Goal: Task Accomplishment & Management: Complete application form

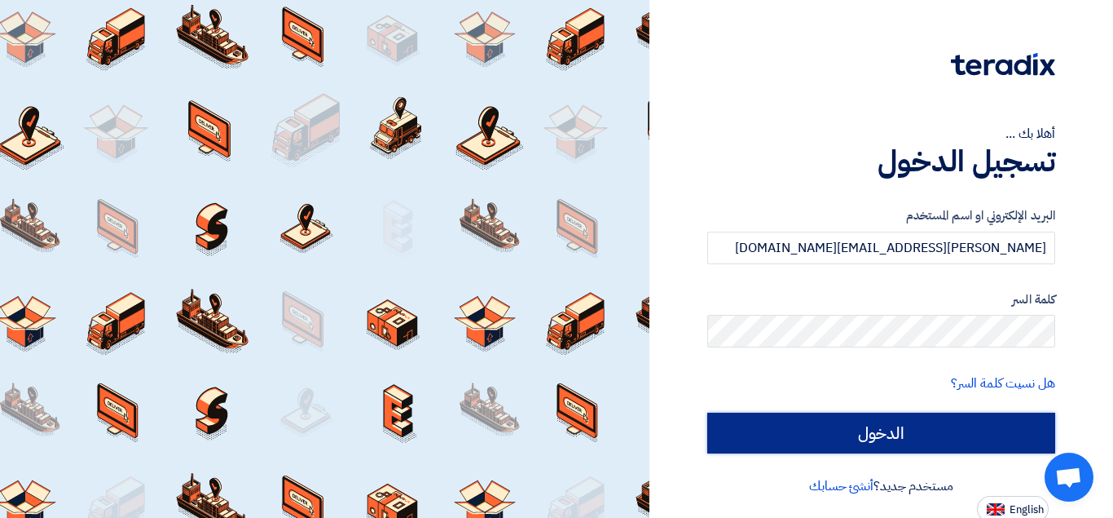
click at [824, 425] on input "الدخول" at bounding box center [881, 432] width 348 height 41
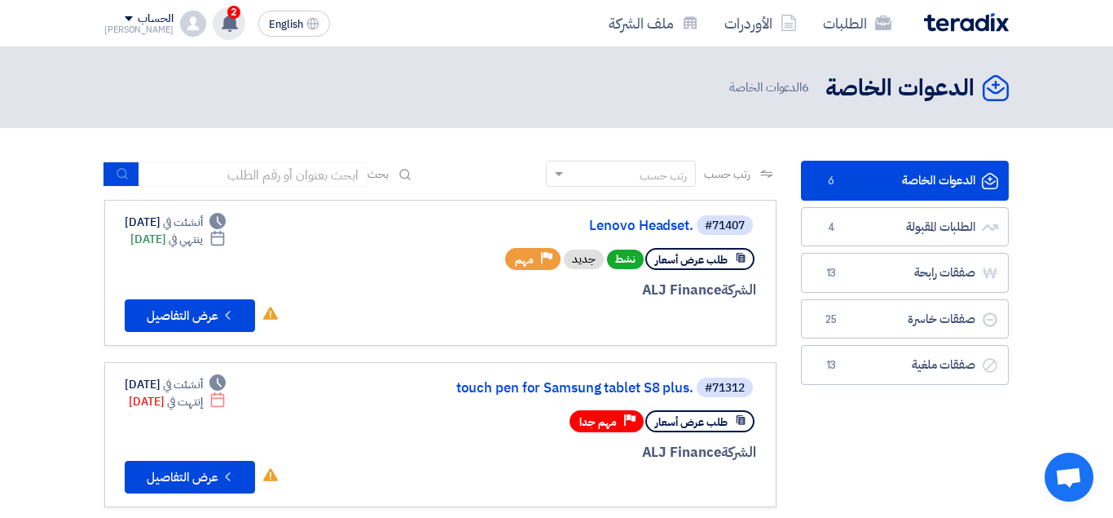
click at [222, 23] on use at bounding box center [230, 23] width 16 height 18
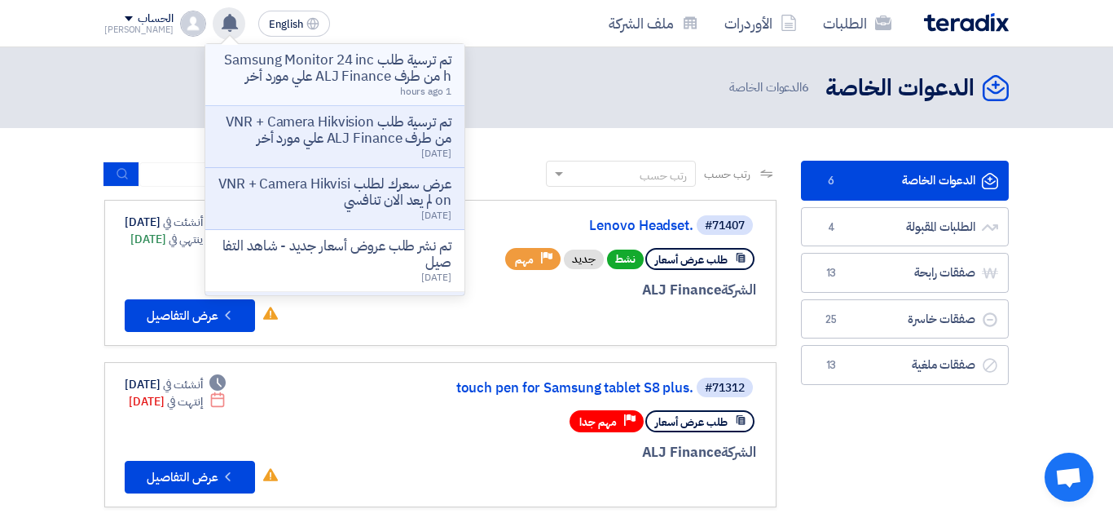
click at [329, 77] on p "تم ترسية طلب Samsung Monitor 24 inch من طرف ALJ Finance علي مورد أخر" at bounding box center [334, 68] width 233 height 33
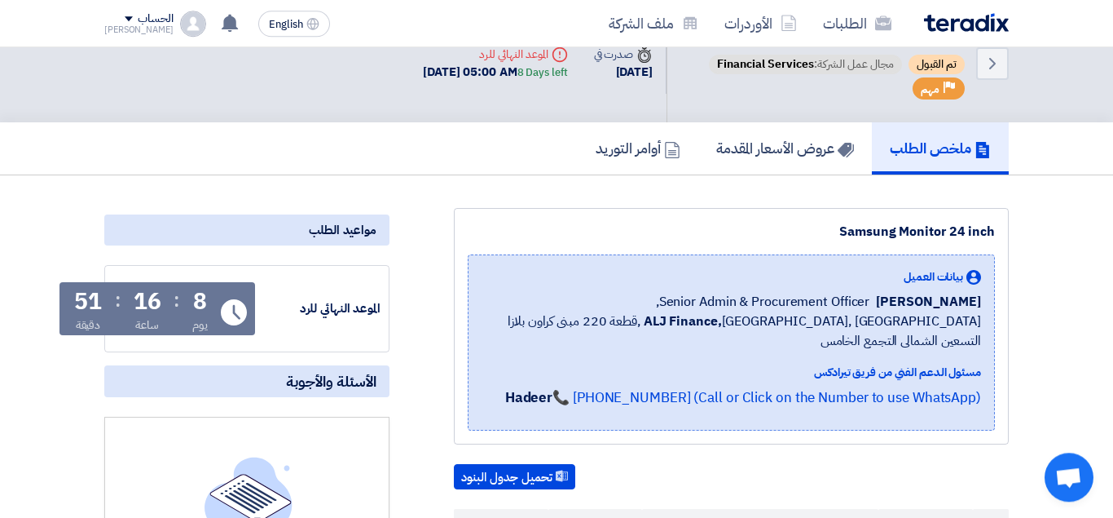
scroll to position [41, 0]
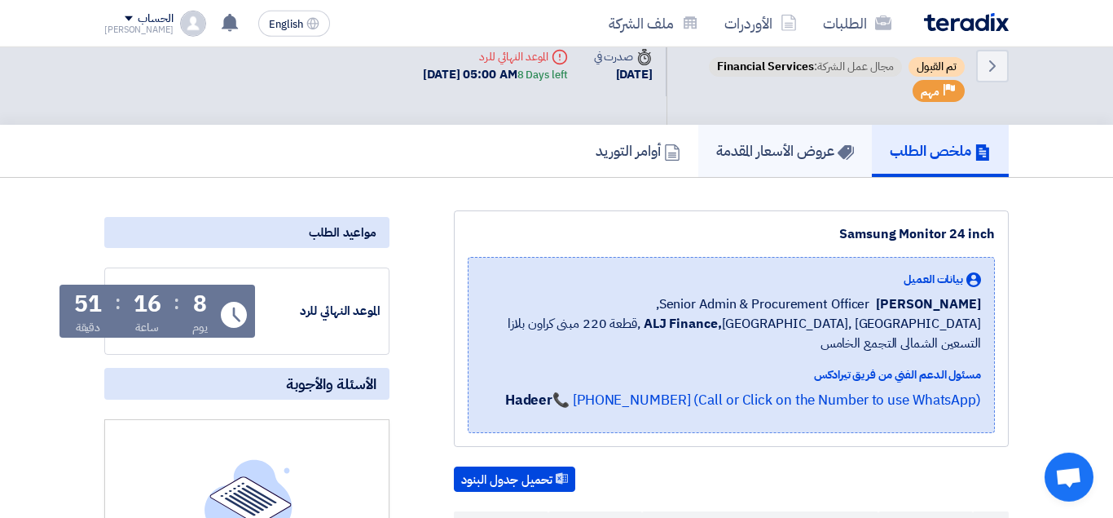
click at [800, 156] on h5 "عروض الأسعار المقدمة" at bounding box center [785, 150] width 138 height 19
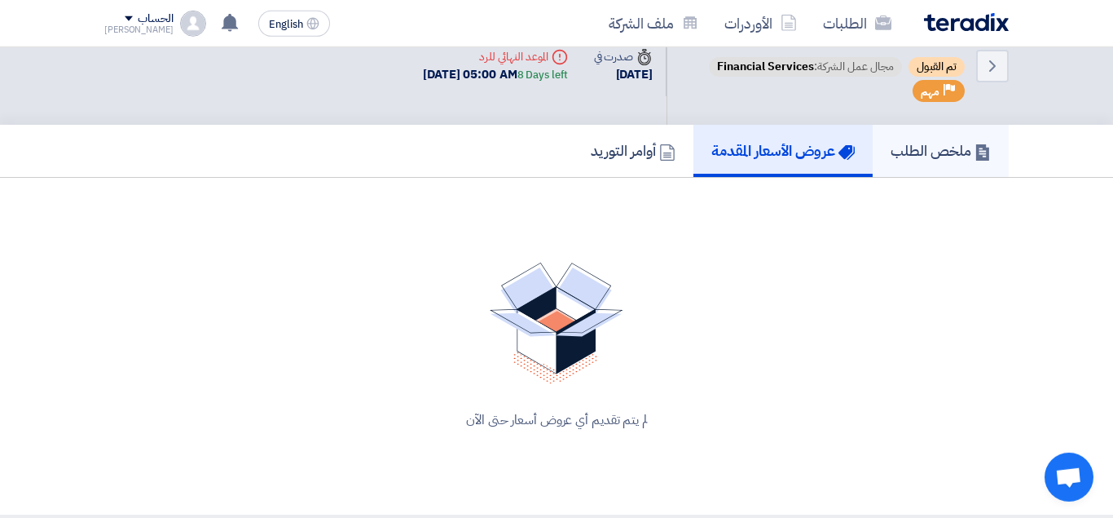
click at [928, 155] on h5 "ملخص الطلب" at bounding box center [941, 150] width 100 height 19
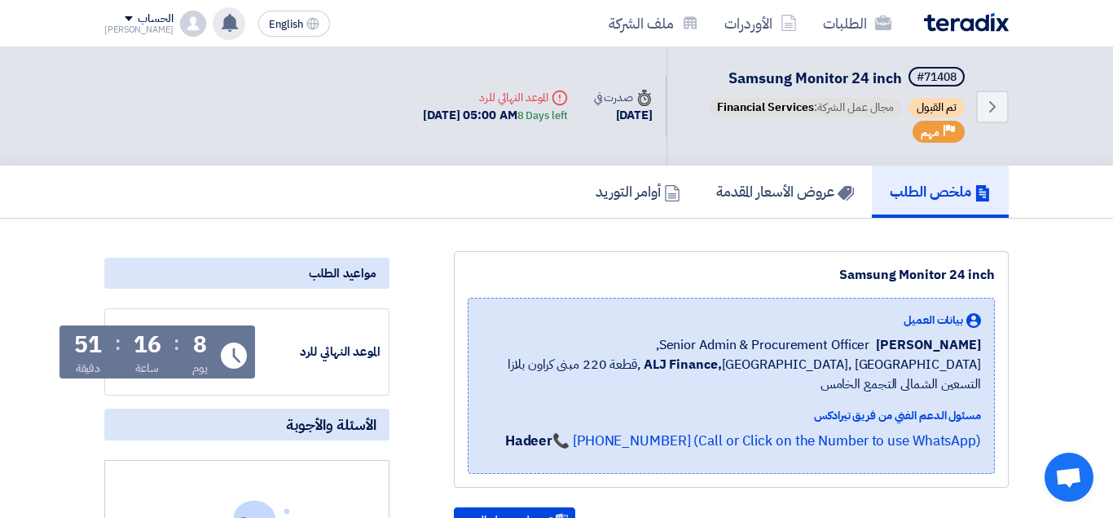
click at [221, 15] on icon at bounding box center [230, 23] width 18 height 18
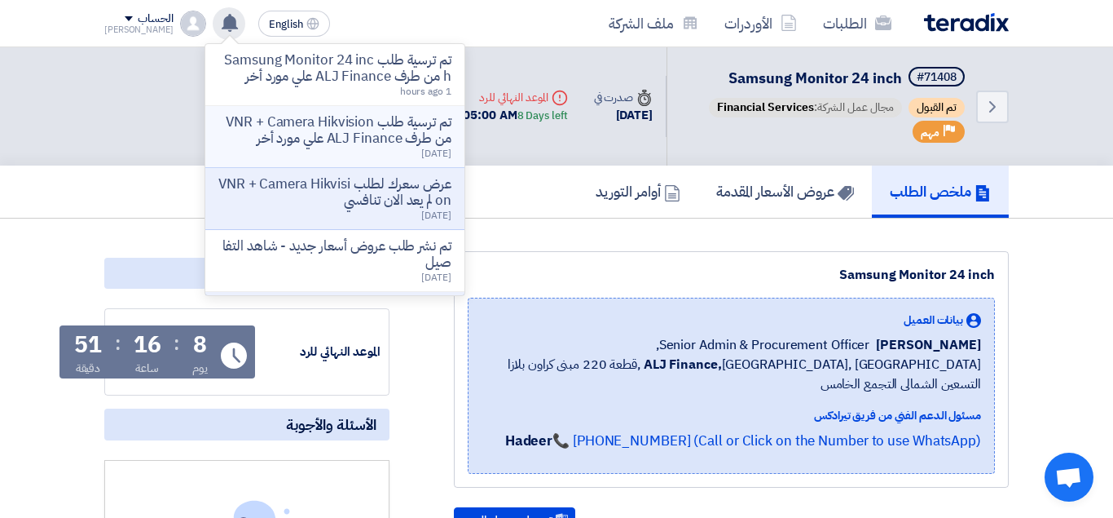
click at [320, 133] on p "تم ترسية طلب VNR + Camera Hikvision من طرف ALJ Finance علي مورد أخر" at bounding box center [334, 130] width 233 height 33
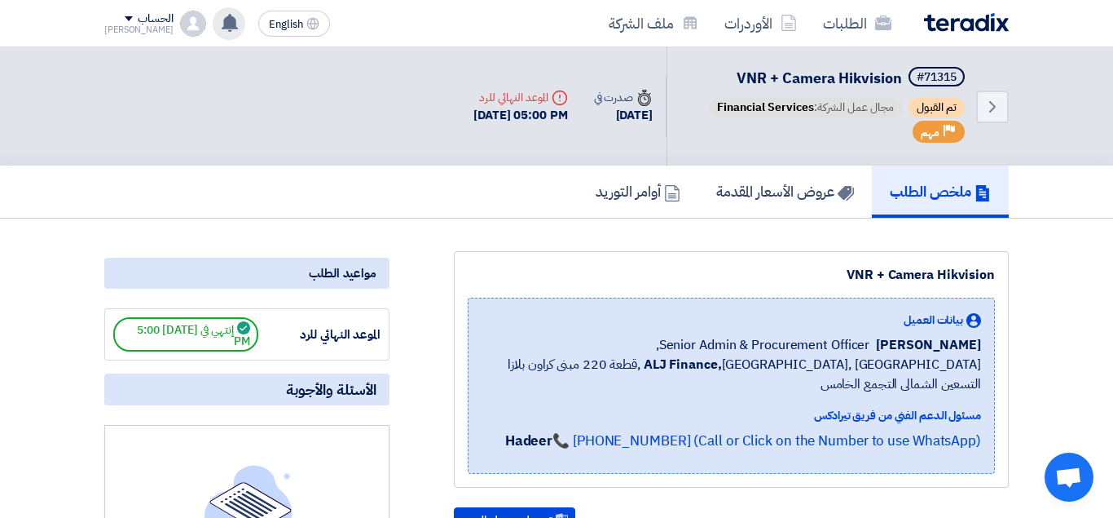
click at [975, 26] on img at bounding box center [966, 22] width 85 height 19
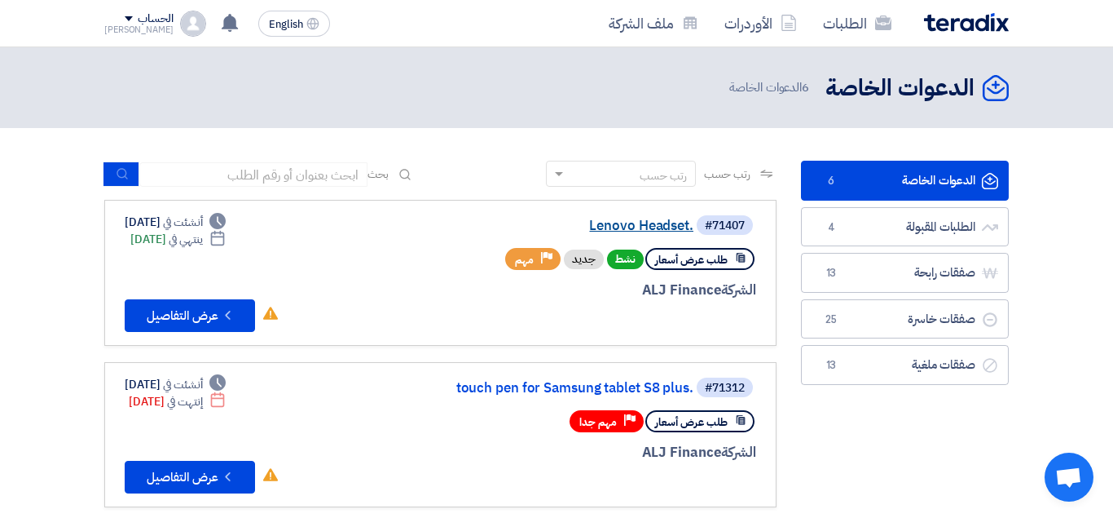
click at [656, 219] on link "Lenovo Headset." at bounding box center [531, 225] width 326 height 15
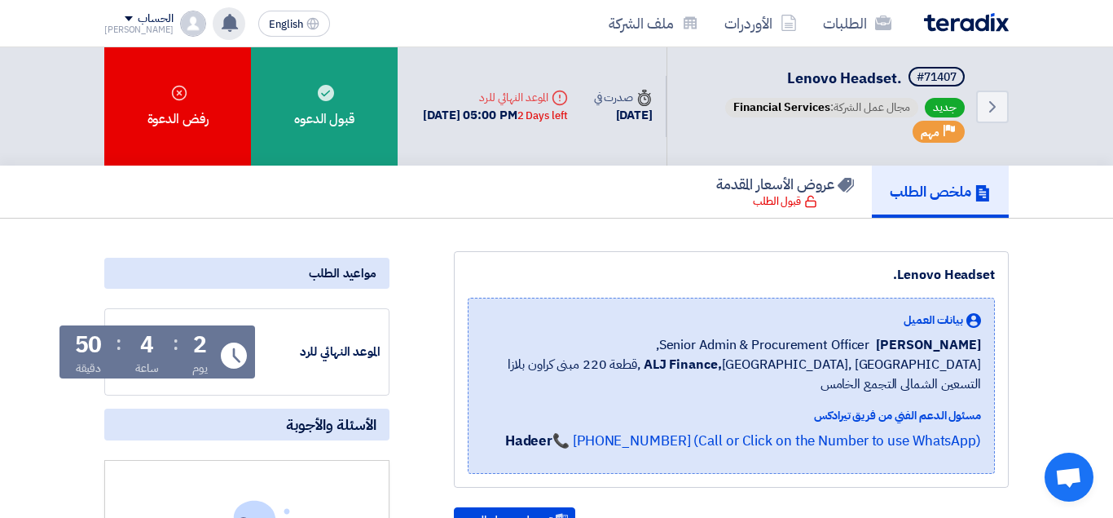
click at [213, 33] on div "تم ترسية طلب Samsung Monitor 24 inch من طرف ALJ Finance علي مورد أخر 1 hours ag…" at bounding box center [229, 23] width 33 height 33
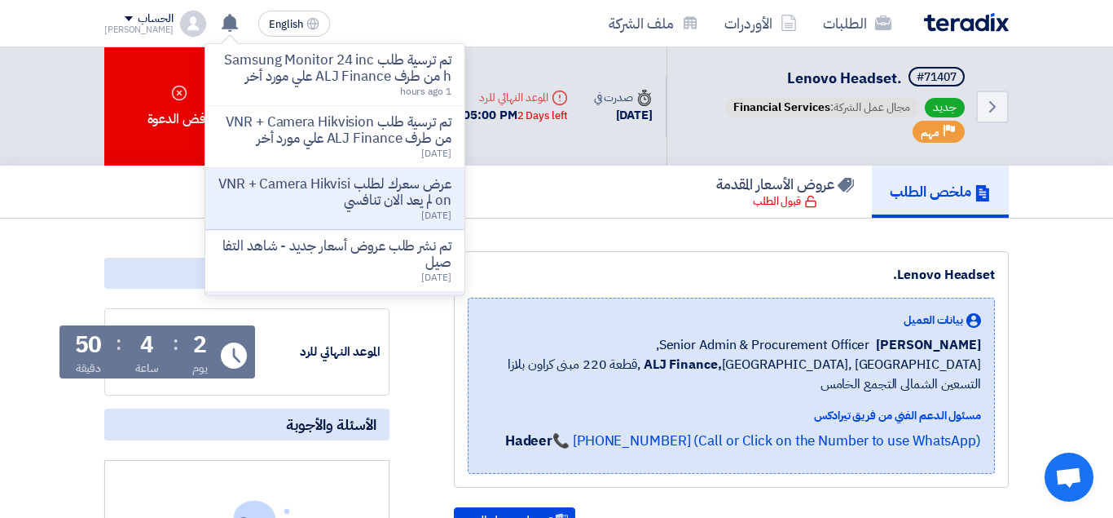
click at [956, 22] on img at bounding box center [966, 22] width 85 height 19
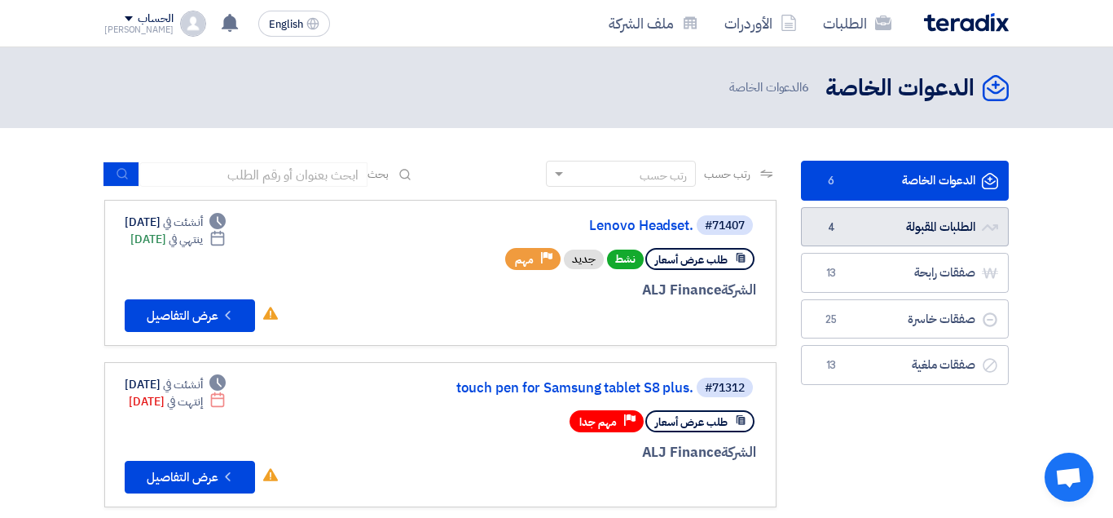
click at [937, 222] on link "الطلبات المقبولة الطلبات المقبولة 4" at bounding box center [905, 227] width 208 height 40
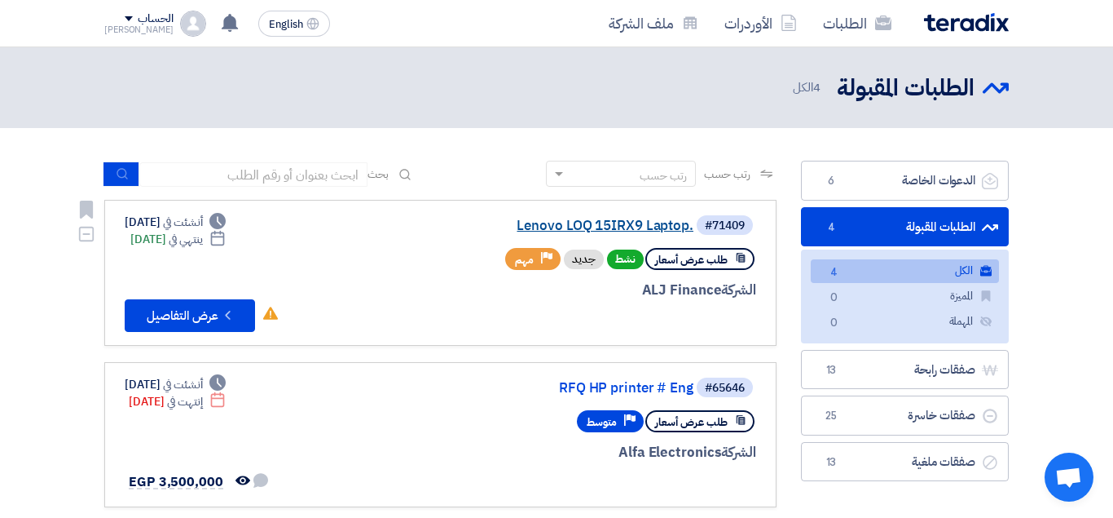
click at [592, 223] on link "Lenovo LOQ 15IRX9 Laptop." at bounding box center [531, 225] width 326 height 15
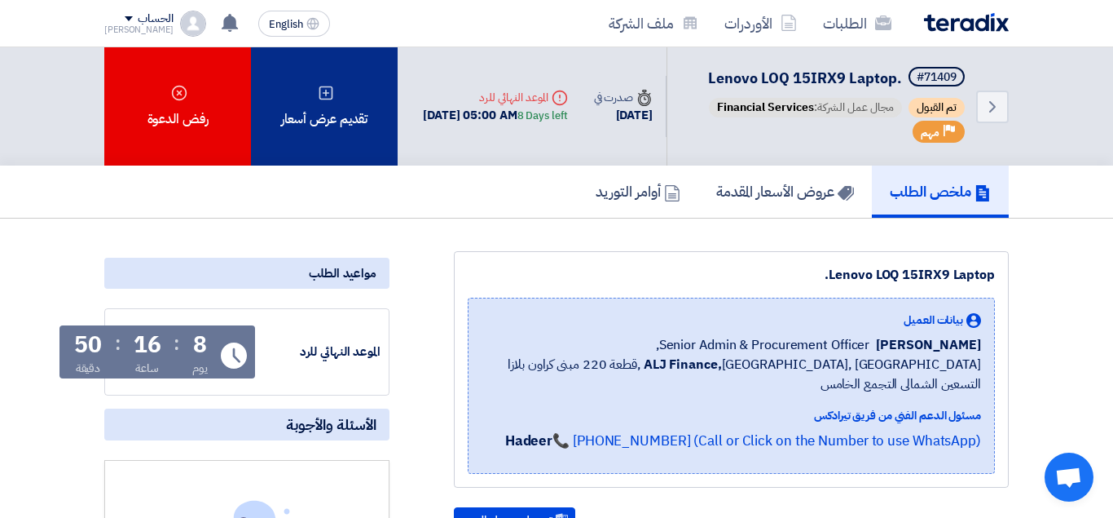
click at [364, 165] on div "تقديم عرض أسعار" at bounding box center [324, 106] width 147 height 118
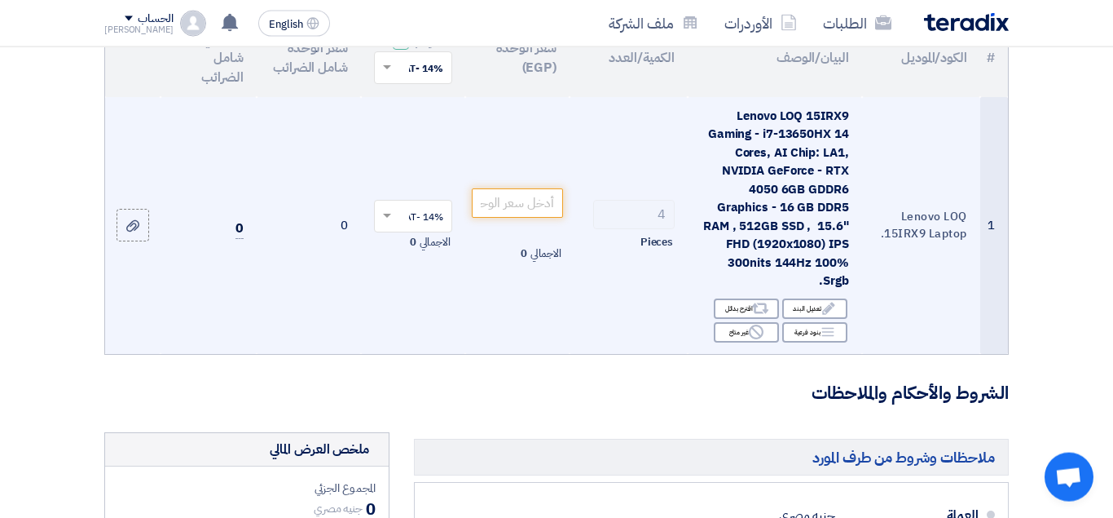
scroll to position [218, 0]
click at [529, 217] on input "number" at bounding box center [517, 201] width 91 height 29
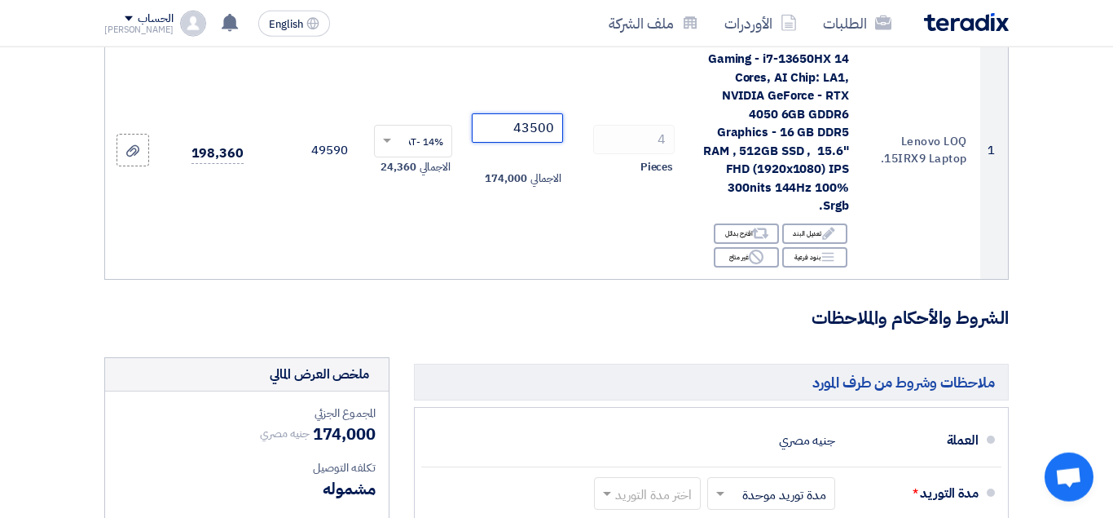
scroll to position [343, 0]
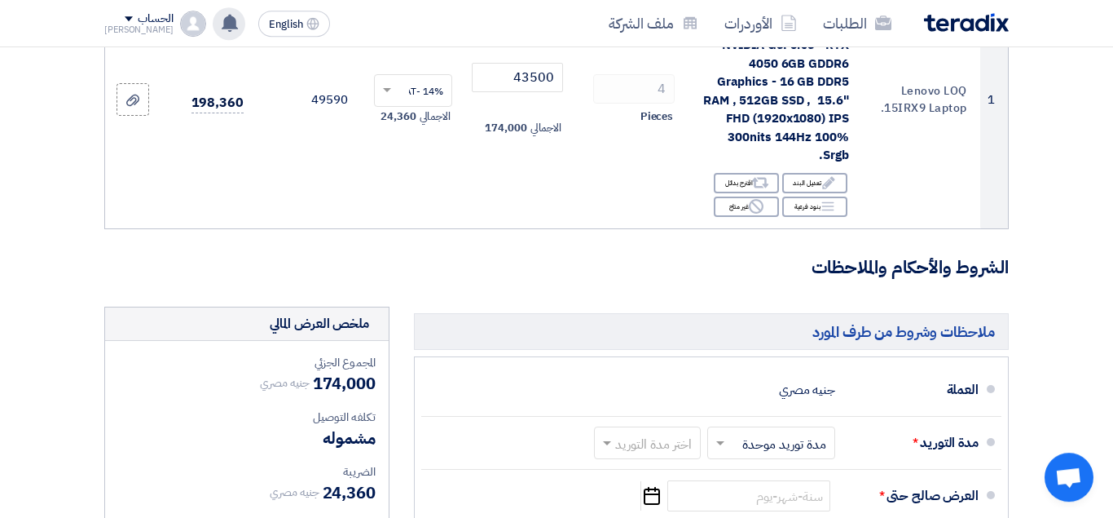
click at [221, 21] on icon at bounding box center [230, 23] width 18 height 18
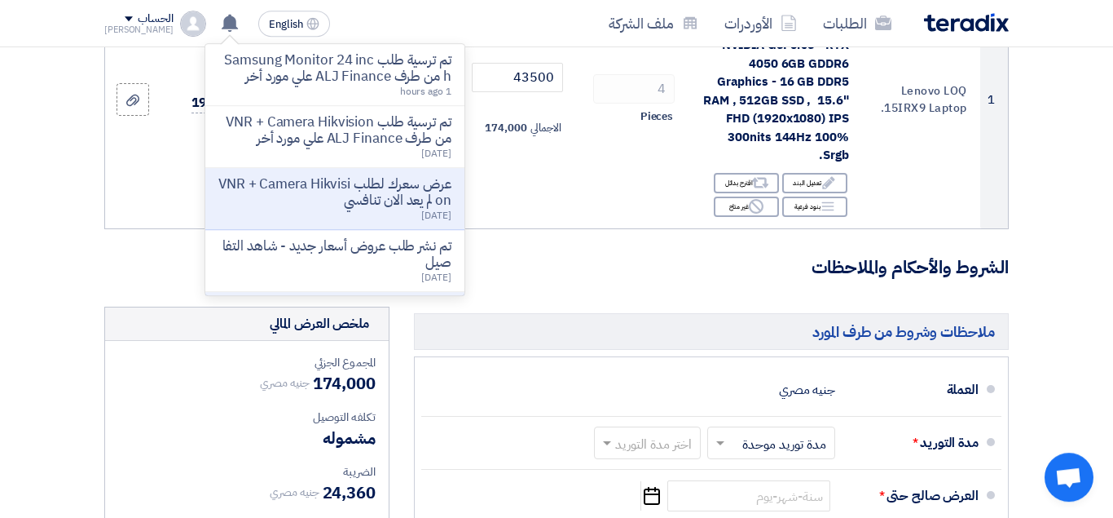
click at [707, 301] on form "تفاصيل الطلب # الكود/الموديل البيان/الوصف الكمية/العدد سعر الوحدة (EGP) الضرائب…" at bounding box center [556, 364] width 905 height 1046
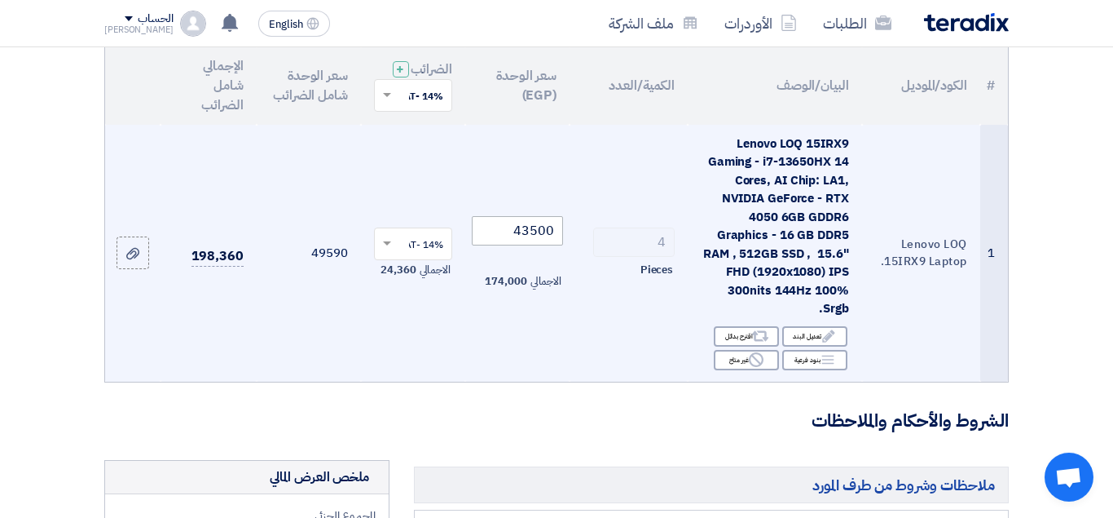
scroll to position [286, 0]
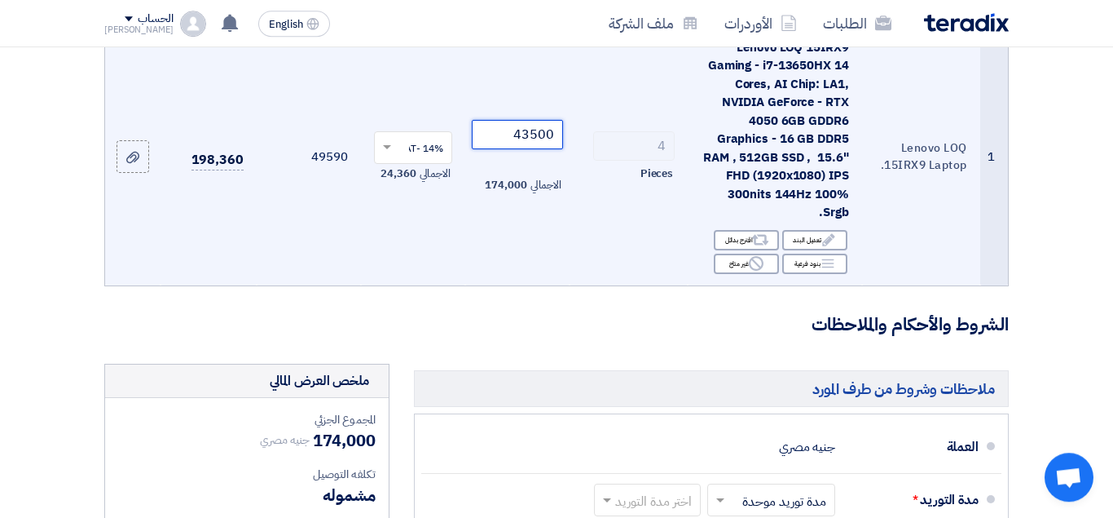
click at [511, 149] on input "43500" at bounding box center [517, 134] width 91 height 29
paste input "39298.24561403509"
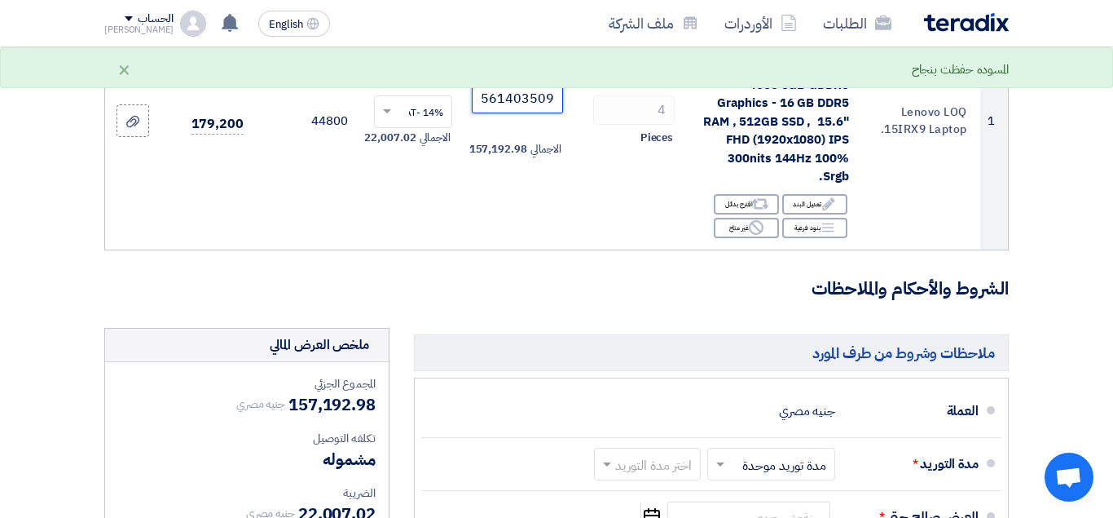
scroll to position [314, 0]
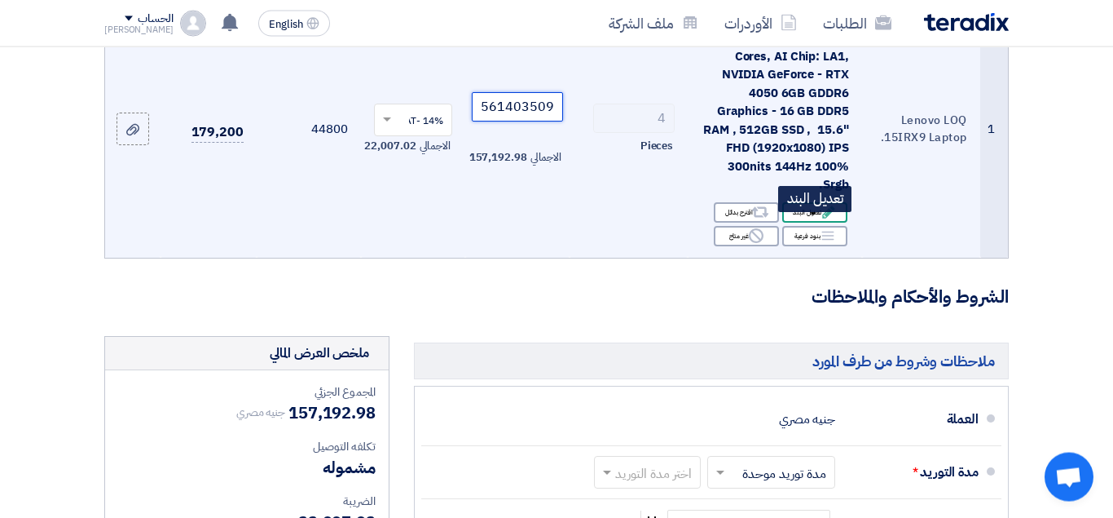
type input "39298.24561403509"
click at [811, 222] on div "Edit تعديل البند" at bounding box center [814, 212] width 65 height 20
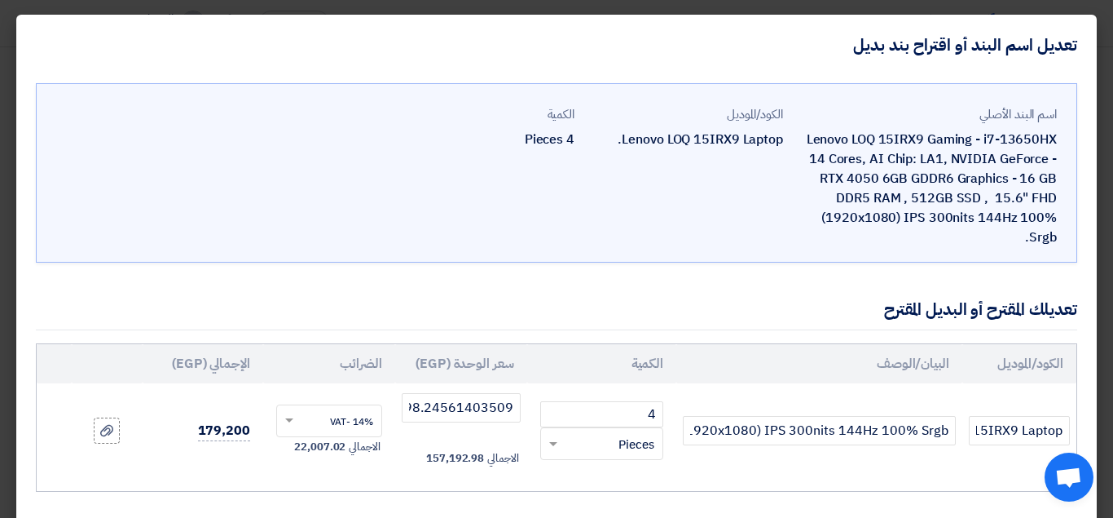
scroll to position [79, 0]
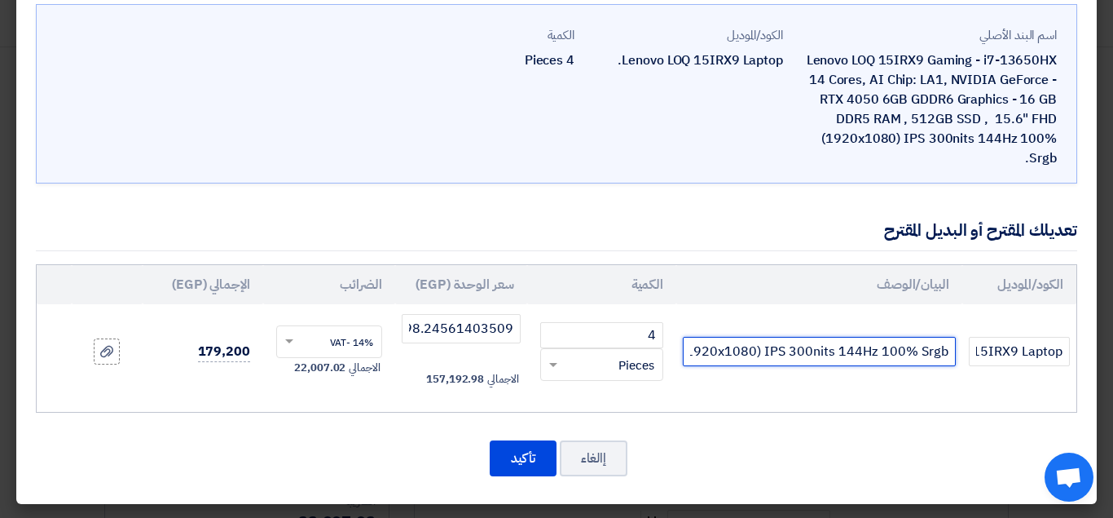
click at [936, 362] on input "Lenovo LOQ 15IRX9 Gaming- i7-13650HX 14 Cores, AI Chip: LA1, NVIDIA GeForce - R…" at bounding box center [819, 351] width 273 height 29
type input "Lenovo LOQ 15IRX9 Gaming- i7-13650HX 14 Cores, AI Chip: LA1, NVIDIA GeForce - R…"
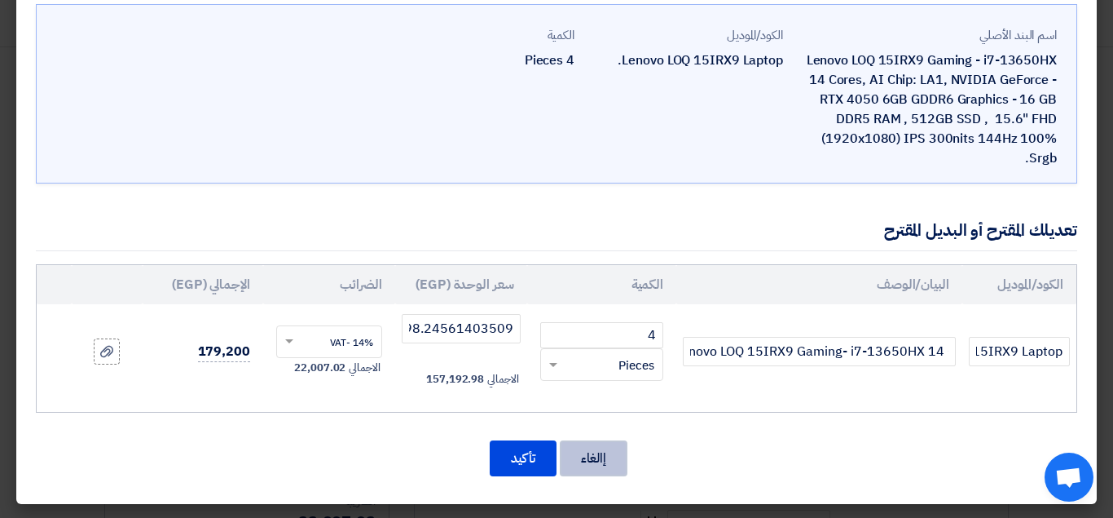
click at [606, 463] on button "إالغاء" at bounding box center [594, 458] width 68 height 36
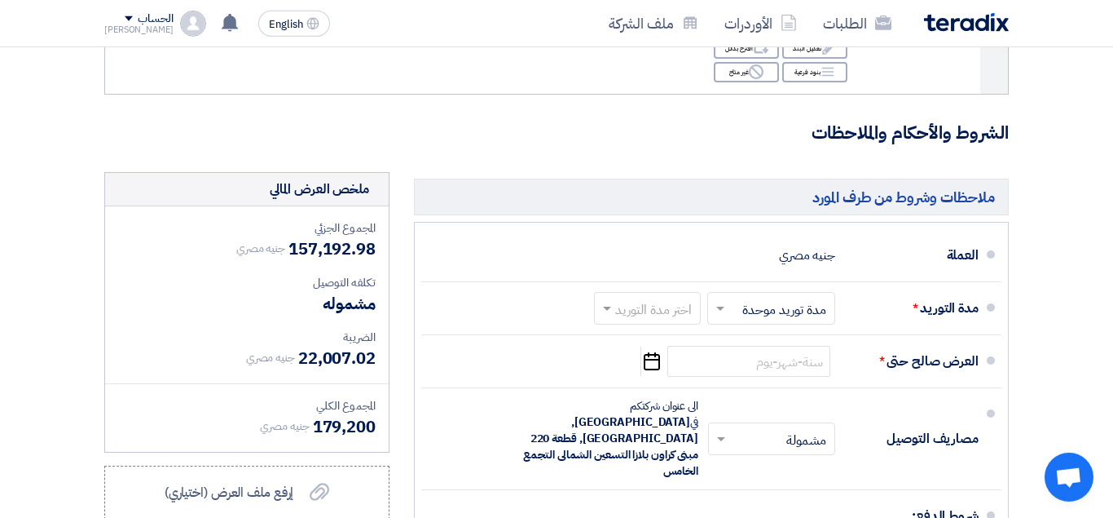
scroll to position [535, 0]
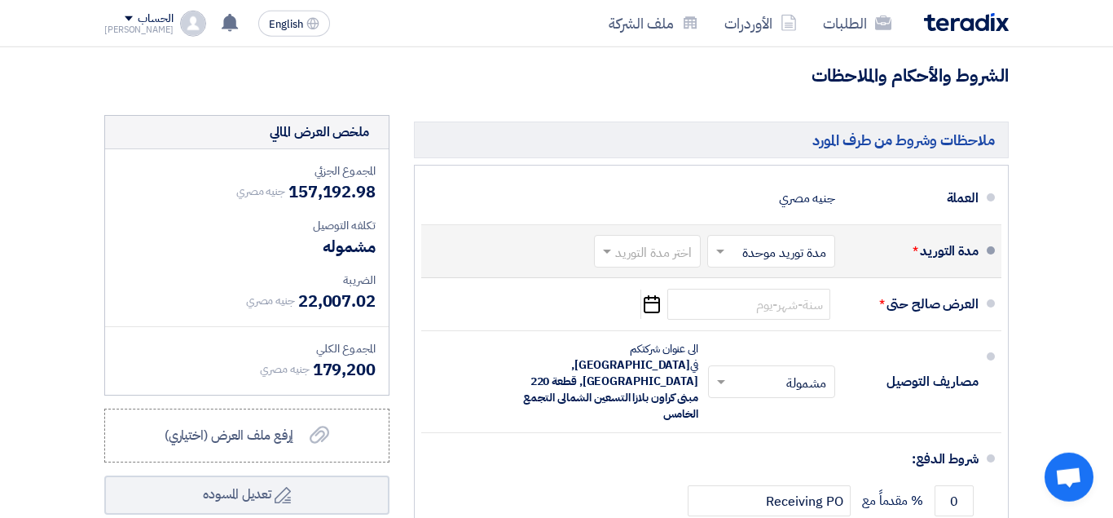
click at [601, 259] on span at bounding box center [605, 251] width 20 height 16
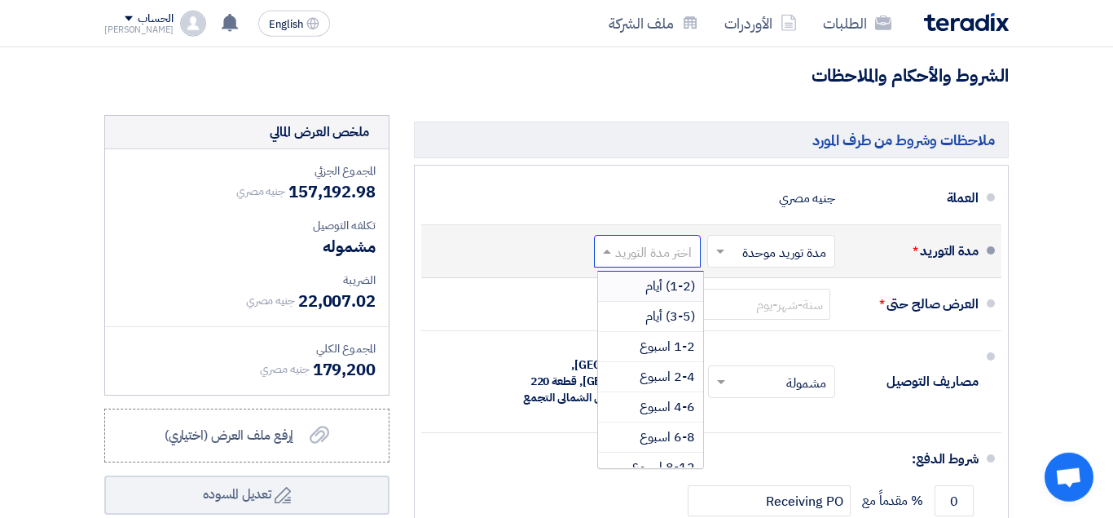
click at [669, 296] on span "(1-2) أيام" at bounding box center [670, 286] width 50 height 20
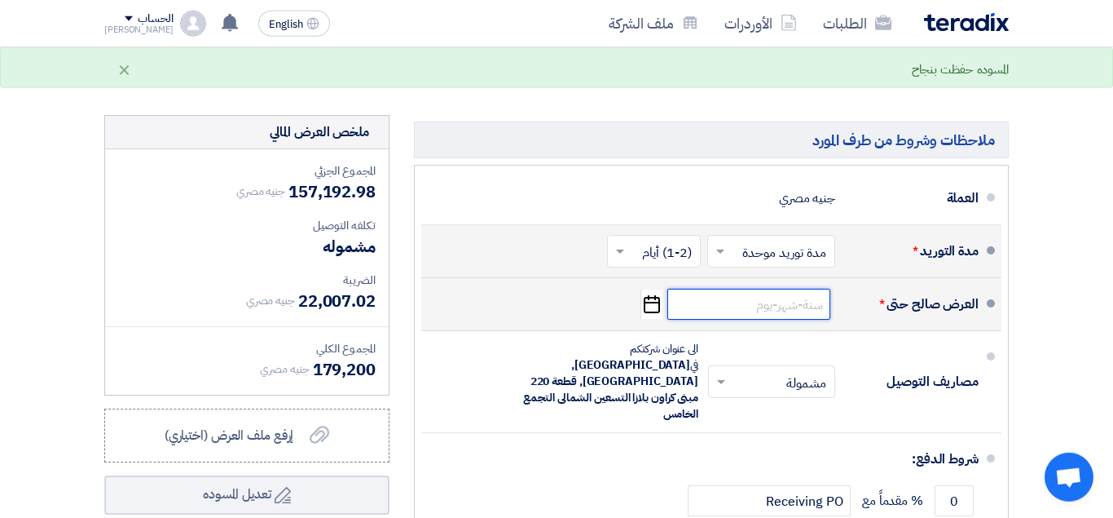
click at [759, 319] on input at bounding box center [748, 303] width 163 height 31
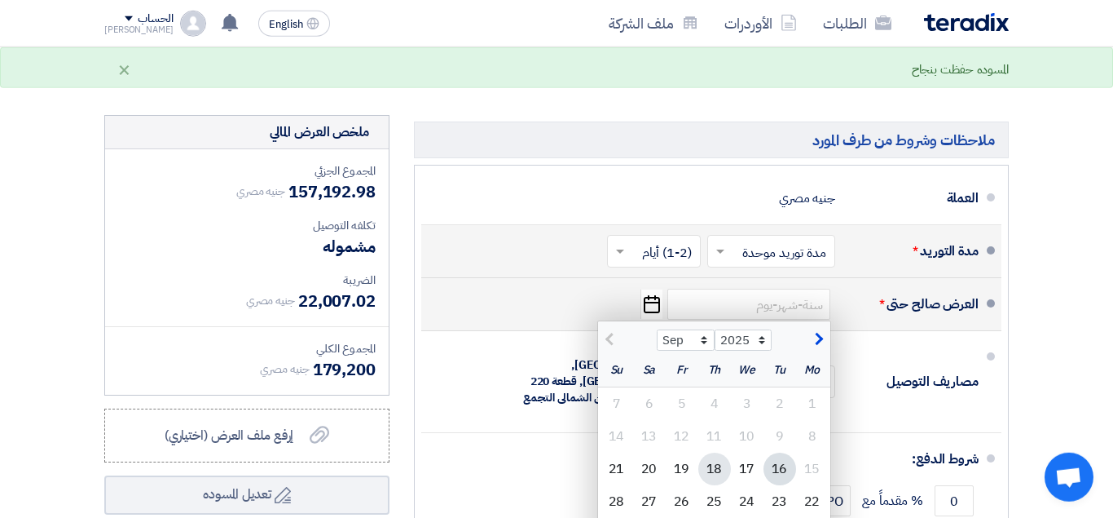
click at [717, 485] on div "18" at bounding box center [714, 468] width 33 height 33
type input "[DATE]"
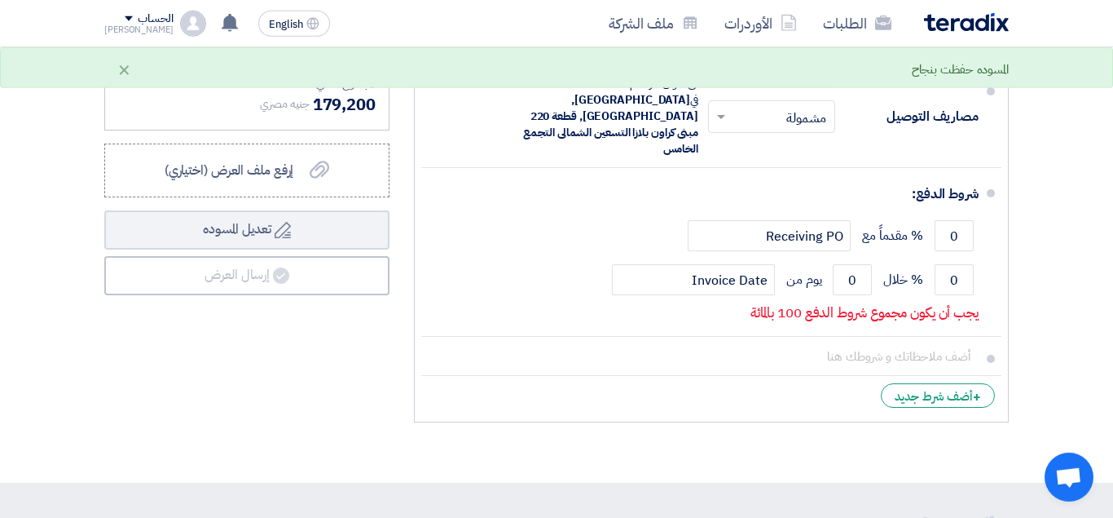
scroll to position [817, 0]
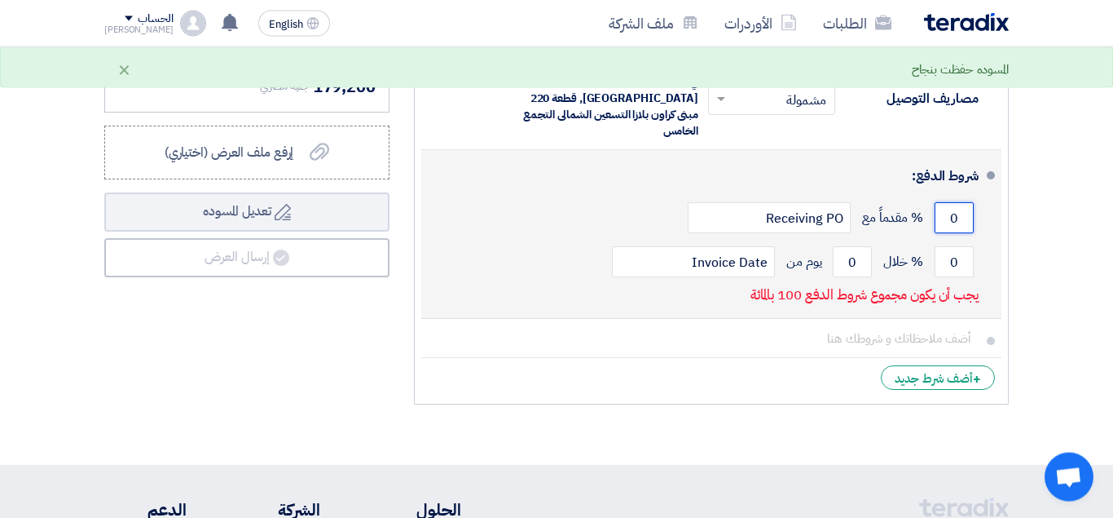
click at [938, 202] on input "0" at bounding box center [954, 217] width 39 height 31
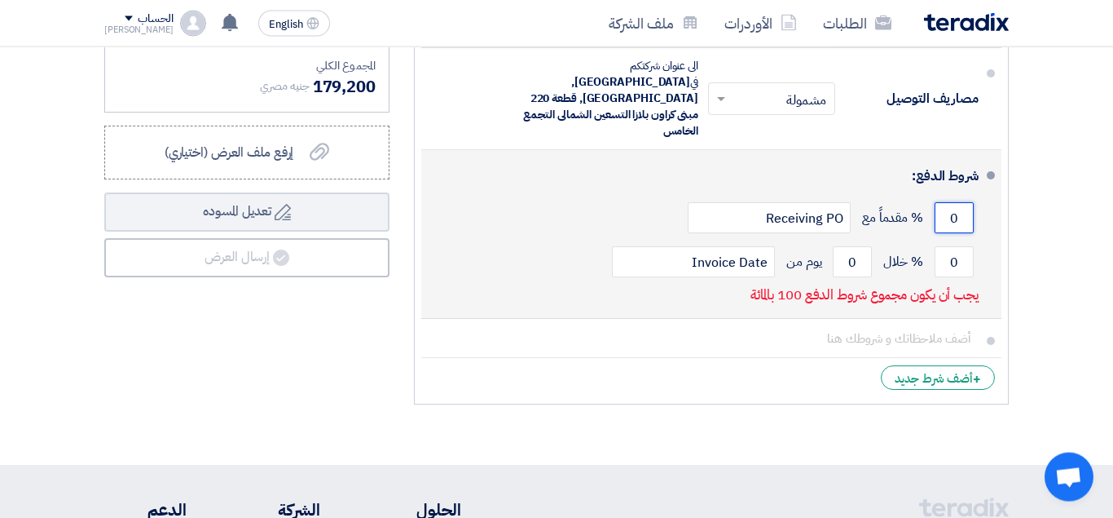
click at [947, 202] on input "0" at bounding box center [954, 217] width 39 height 31
click at [952, 202] on input "0" at bounding box center [954, 217] width 39 height 31
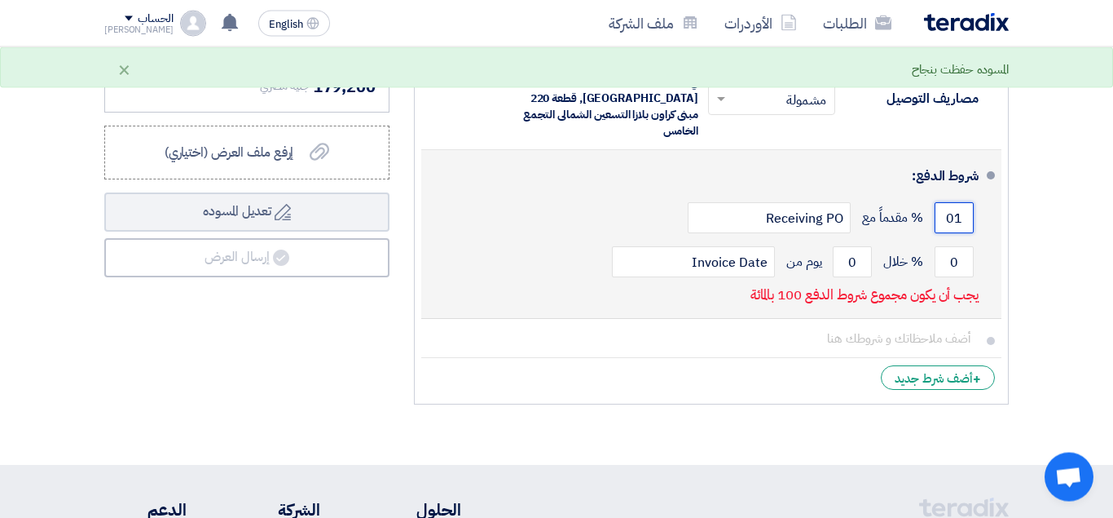
type input "0"
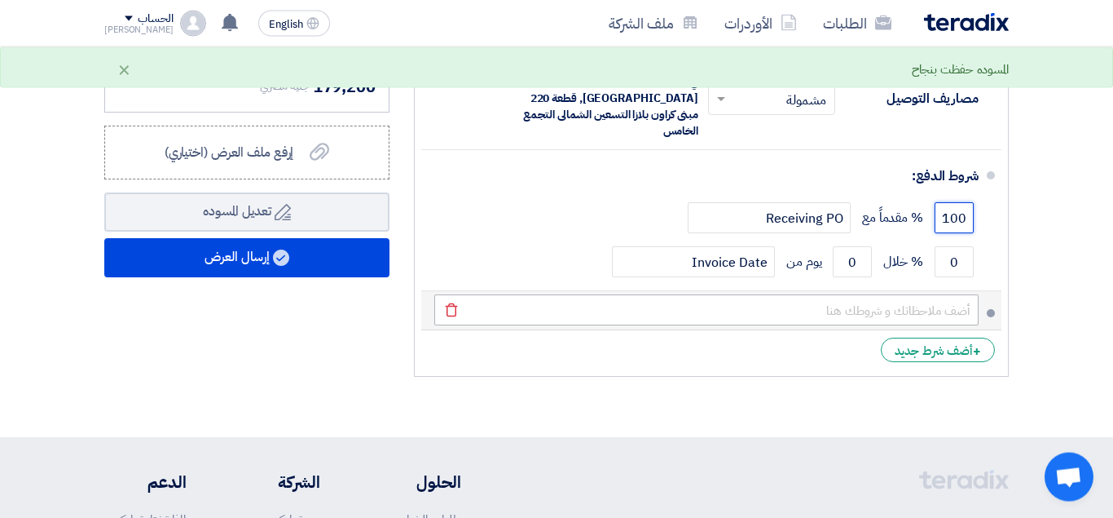
type input "100"
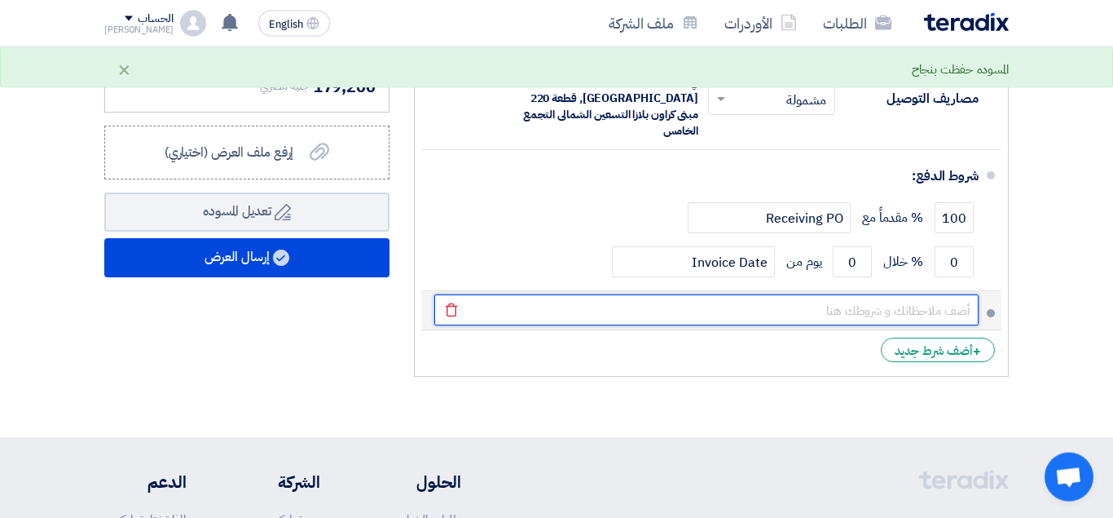
click at [886, 294] on input "text" at bounding box center [706, 309] width 544 height 31
type input "ص"
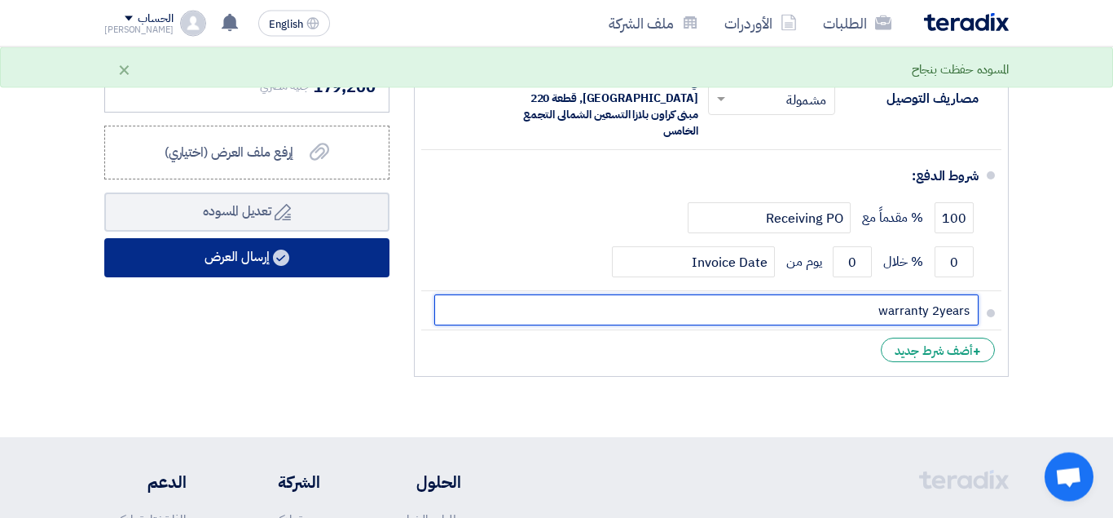
type input "warranty 2years"
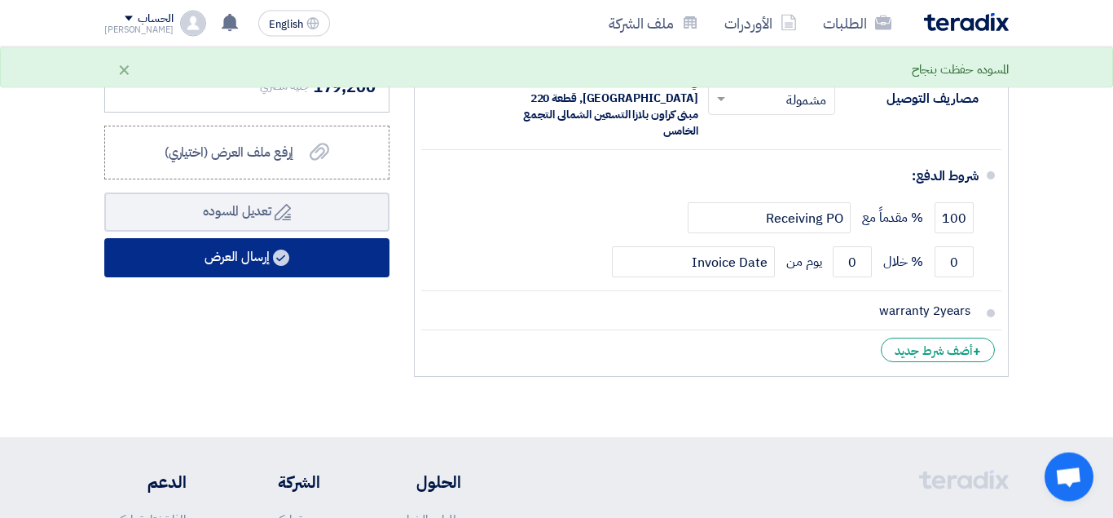
click at [303, 271] on button "إرسال العرض" at bounding box center [246, 257] width 285 height 39
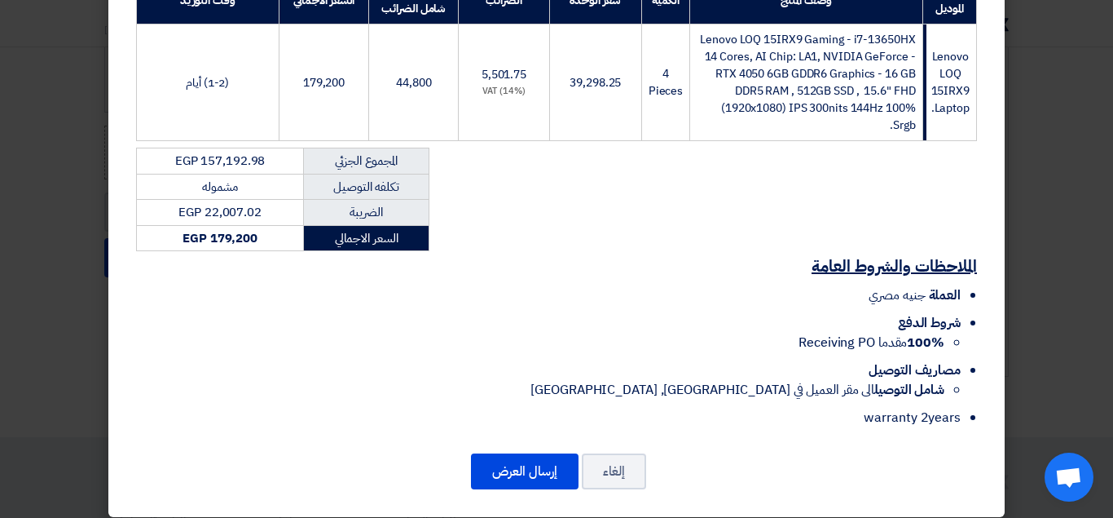
scroll to position [356, 0]
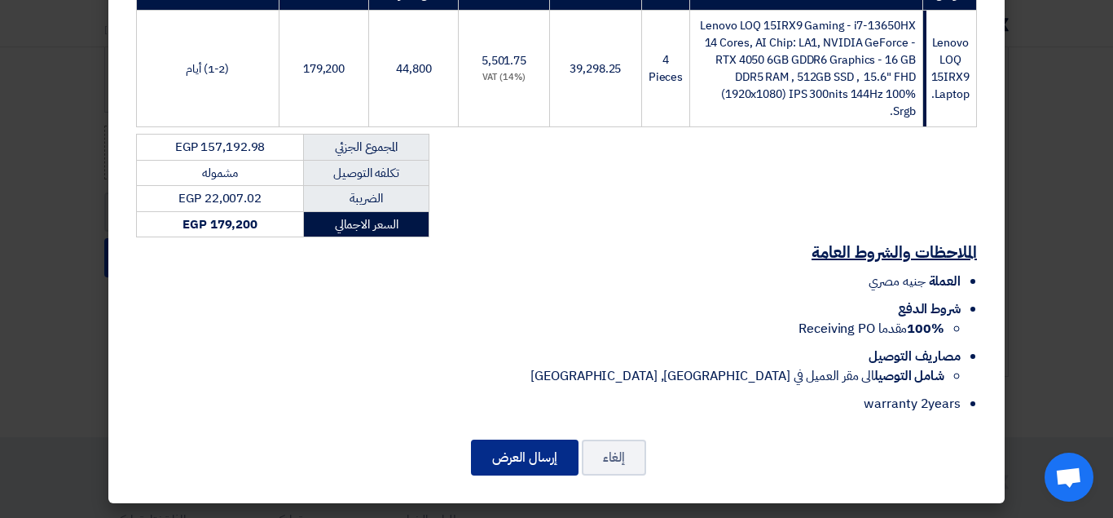
click at [525, 463] on button "إرسال العرض" at bounding box center [525, 457] width 108 height 36
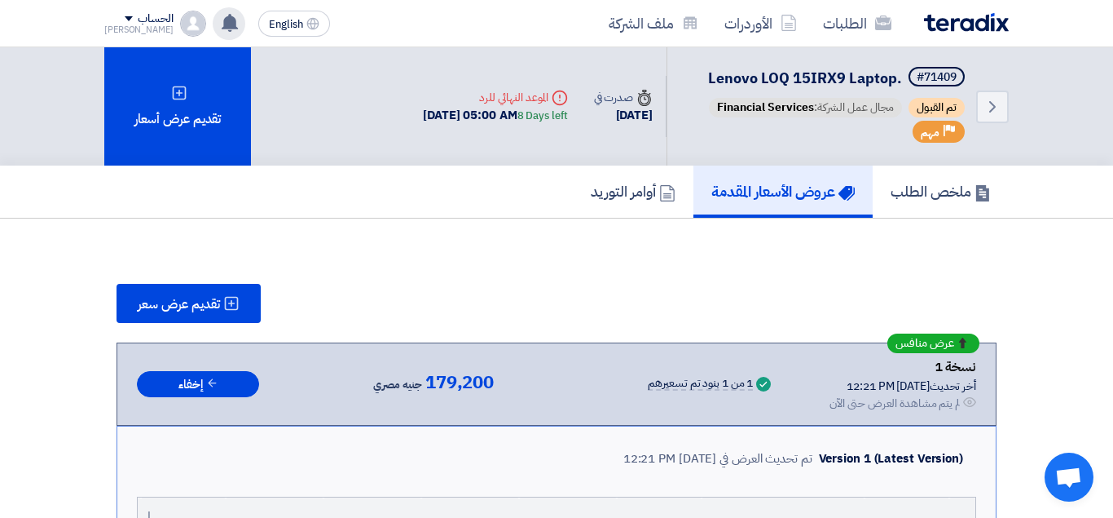
click at [221, 27] on icon at bounding box center [230, 23] width 18 height 18
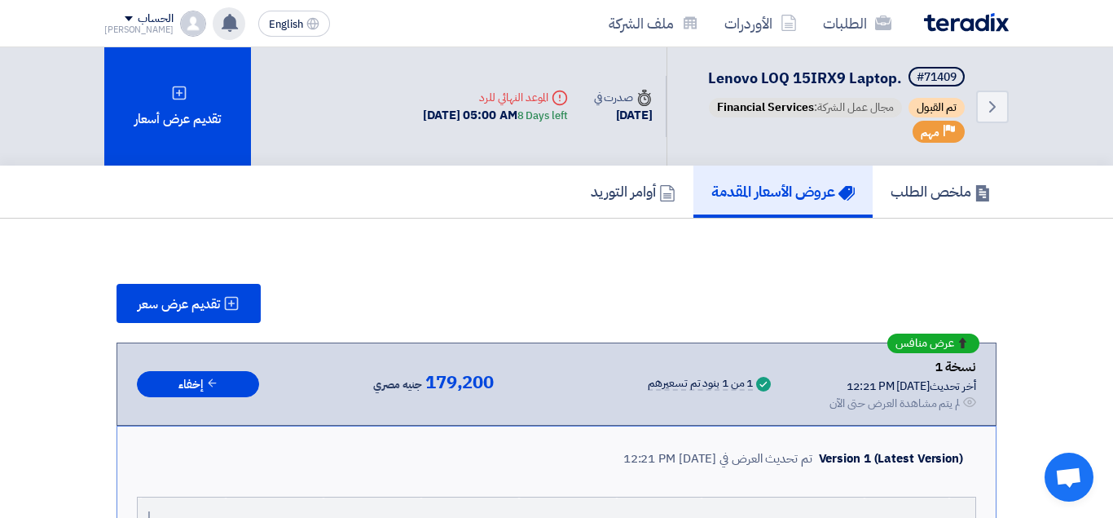
click at [213, 32] on div "تم ترسية طلب Samsung Monitor 24 inch من طرف ALJ Finance علي مورد أخر 1 hours ag…" at bounding box center [229, 23] width 33 height 33
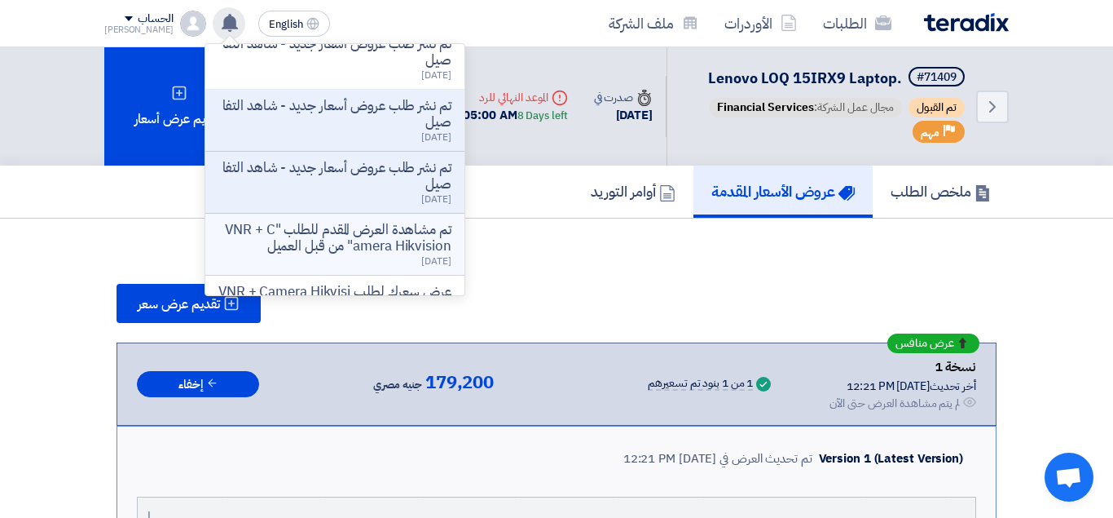
scroll to position [215, 0]
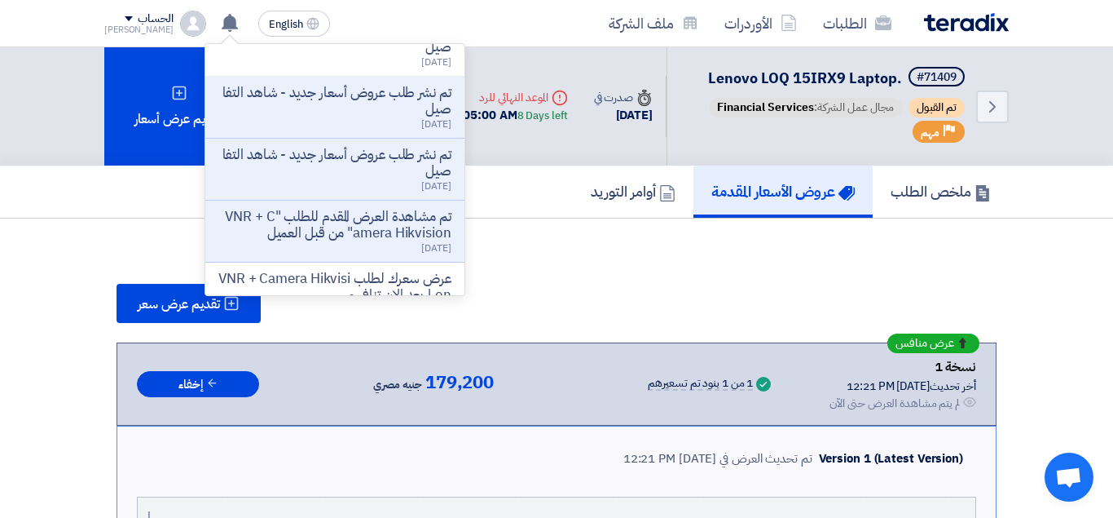
click at [950, 24] on img at bounding box center [966, 22] width 85 height 19
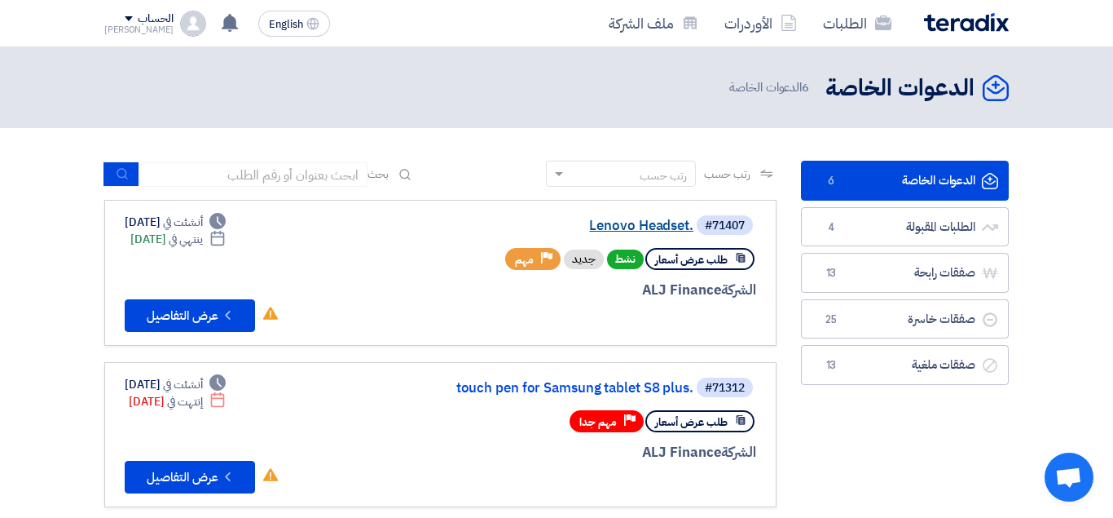
click at [588, 222] on link "Lenovo Headset." at bounding box center [531, 225] width 326 height 15
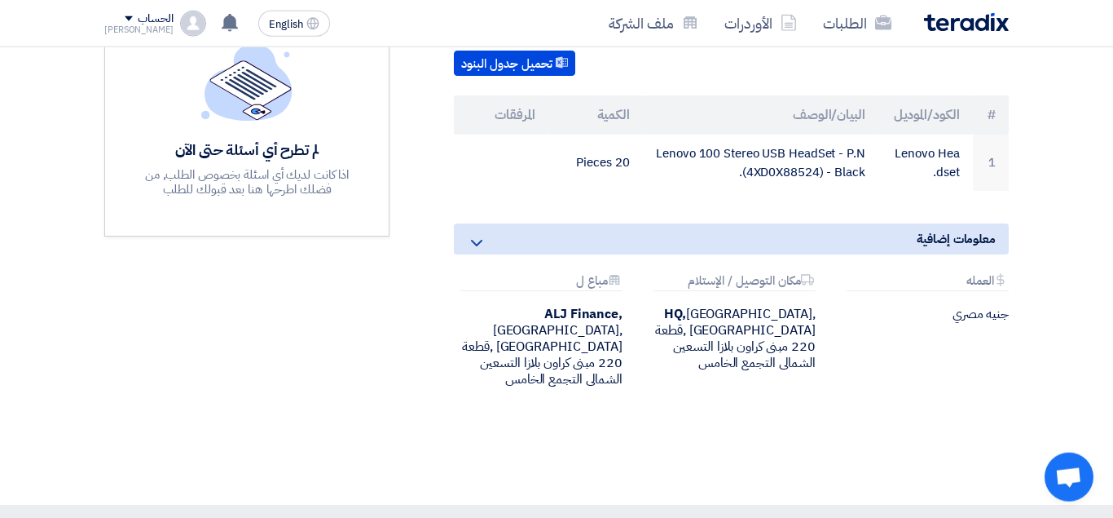
scroll to position [459, 0]
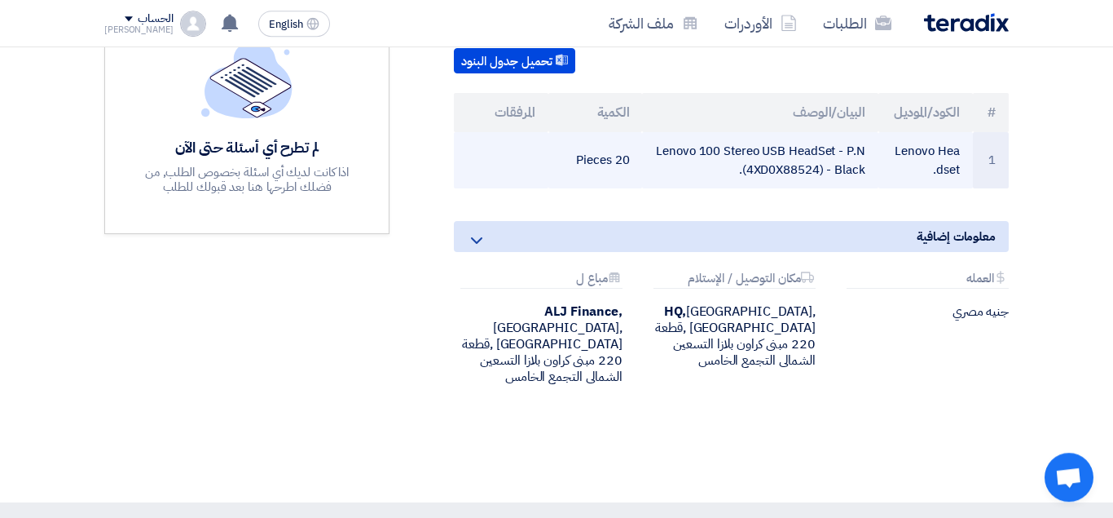
click at [777, 144] on td "Lenovo 100 Stereo USB HeadSet - P.N (4XD0X88524) - Black." at bounding box center [760, 160] width 236 height 56
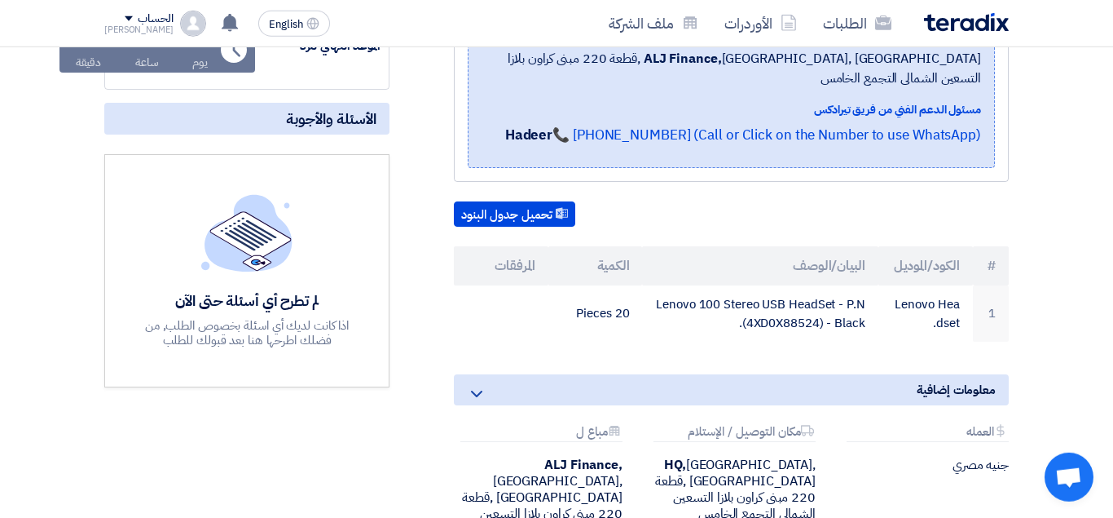
scroll to position [334, 0]
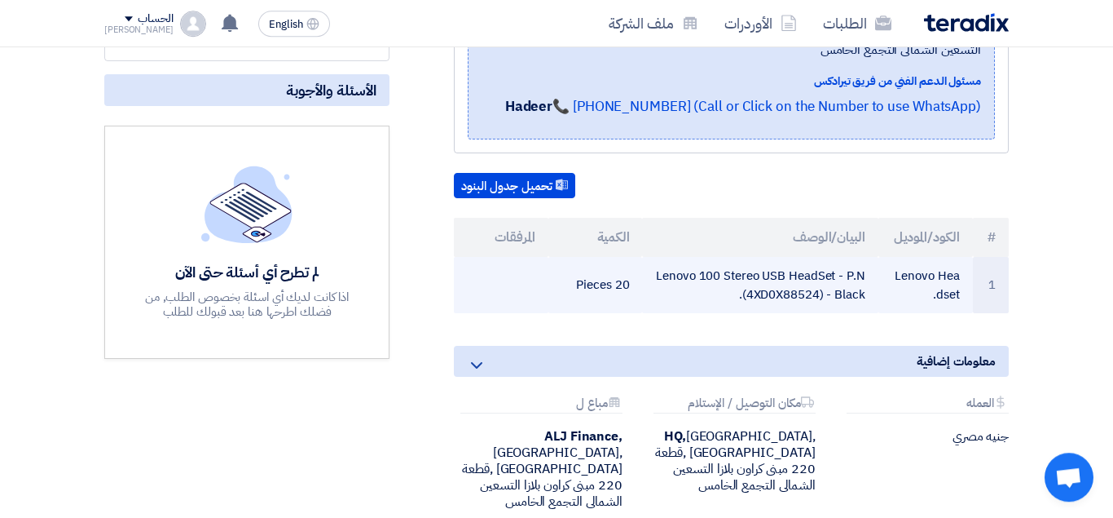
click at [659, 257] on td "Lenovo 100 Stereo USB HeadSet - P.N (4XD0X88524) - Black." at bounding box center [760, 285] width 236 height 56
drag, startPoint x: 659, startPoint y: 256, endPoint x: 874, endPoint y: 279, distance: 216.4
click at [874, 279] on td "Lenovo 100 Stereo USB HeadSet - P.N (4XD0X88524) - Black." at bounding box center [760, 285] width 236 height 56
copy td "Lenovo 100 Stereo USB HeadSet - P.N (4XD0X88524) - Black"
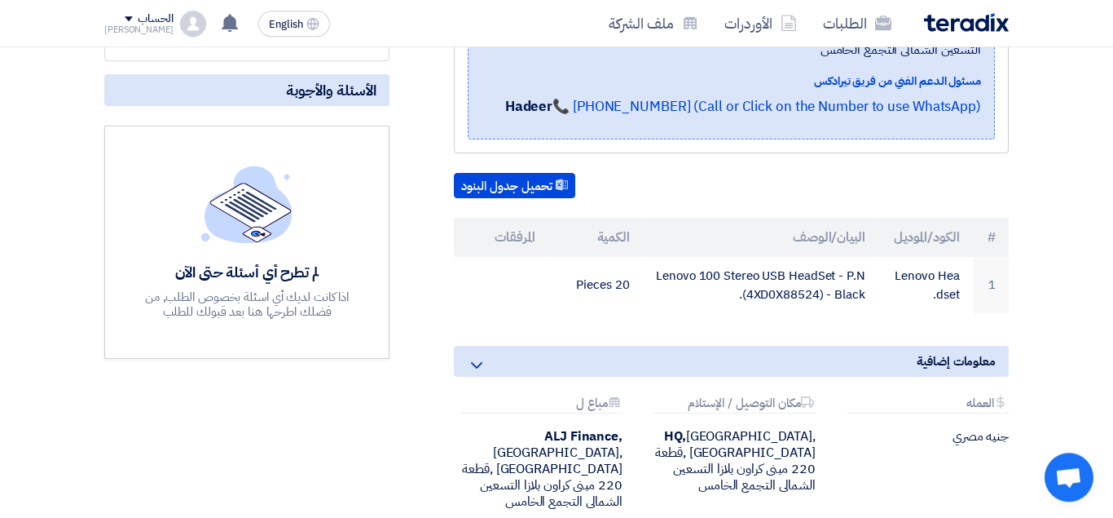
click at [880, 463] on div "Attachments [GEOGRAPHIC_DATA] جنيه مصري Attachments مكان التوصيل / [DEMOGRAPHIC…" at bounding box center [731, 465] width 579 height 139
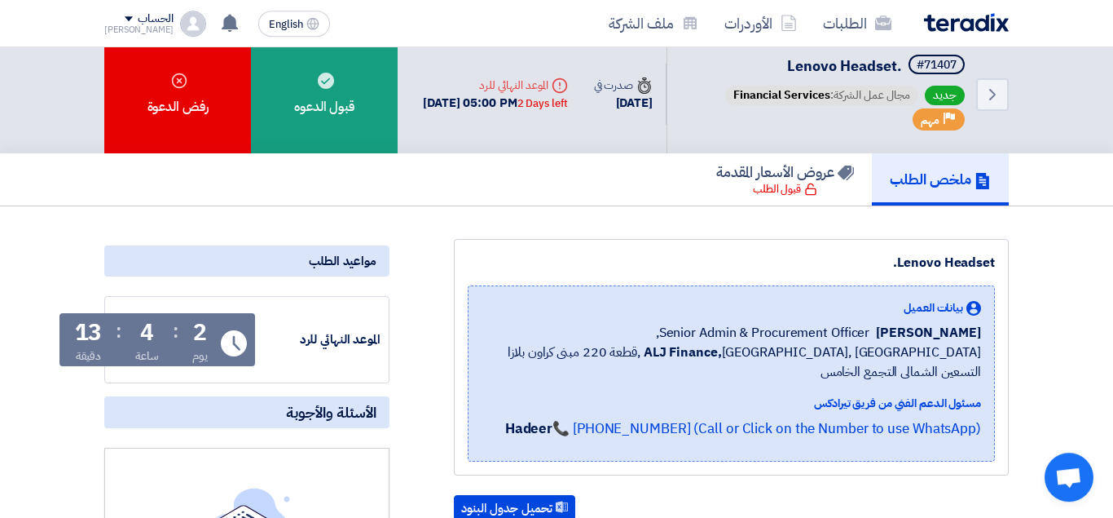
scroll to position [0, 0]
